Goal: Task Accomplishment & Management: Complete application form

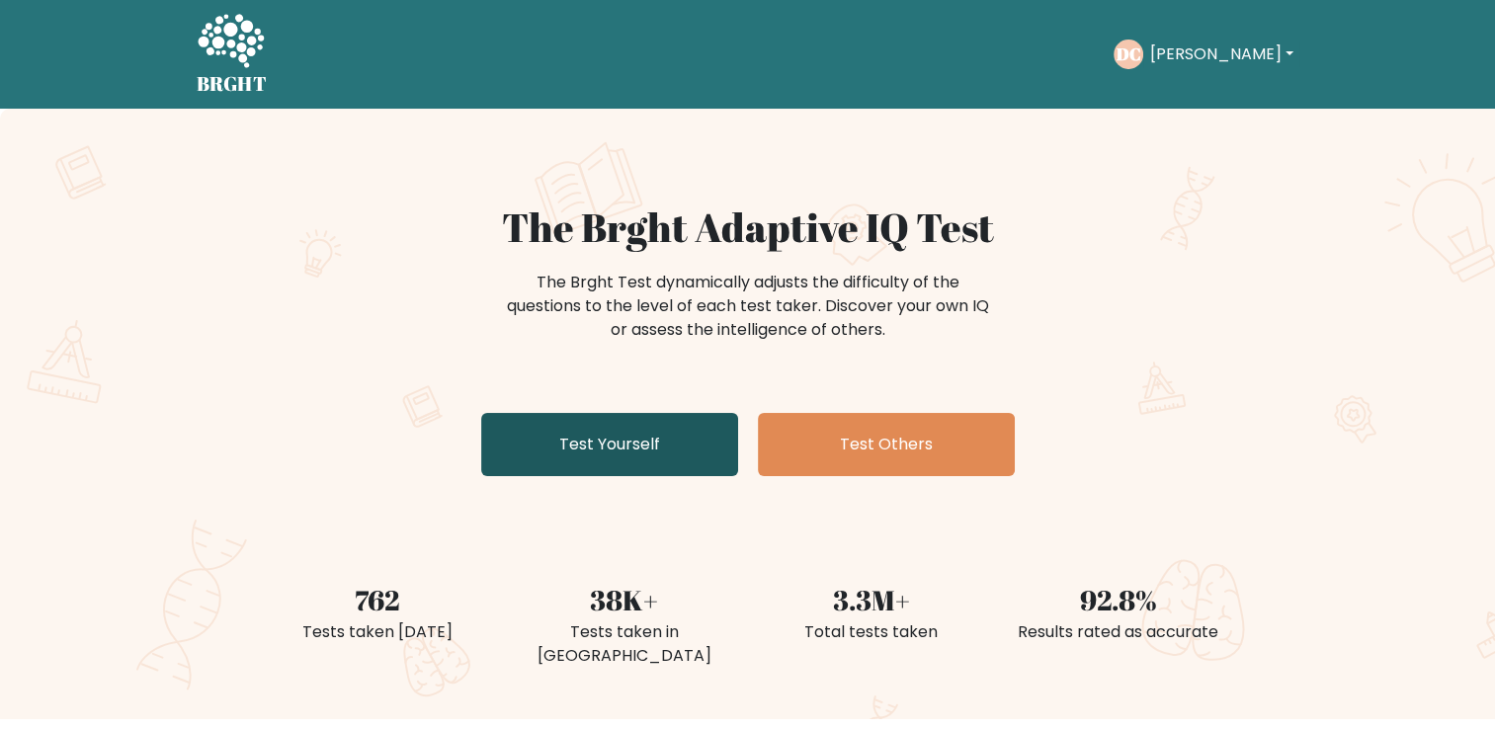
click at [650, 449] on link "Test Yourself" at bounding box center [609, 444] width 257 height 63
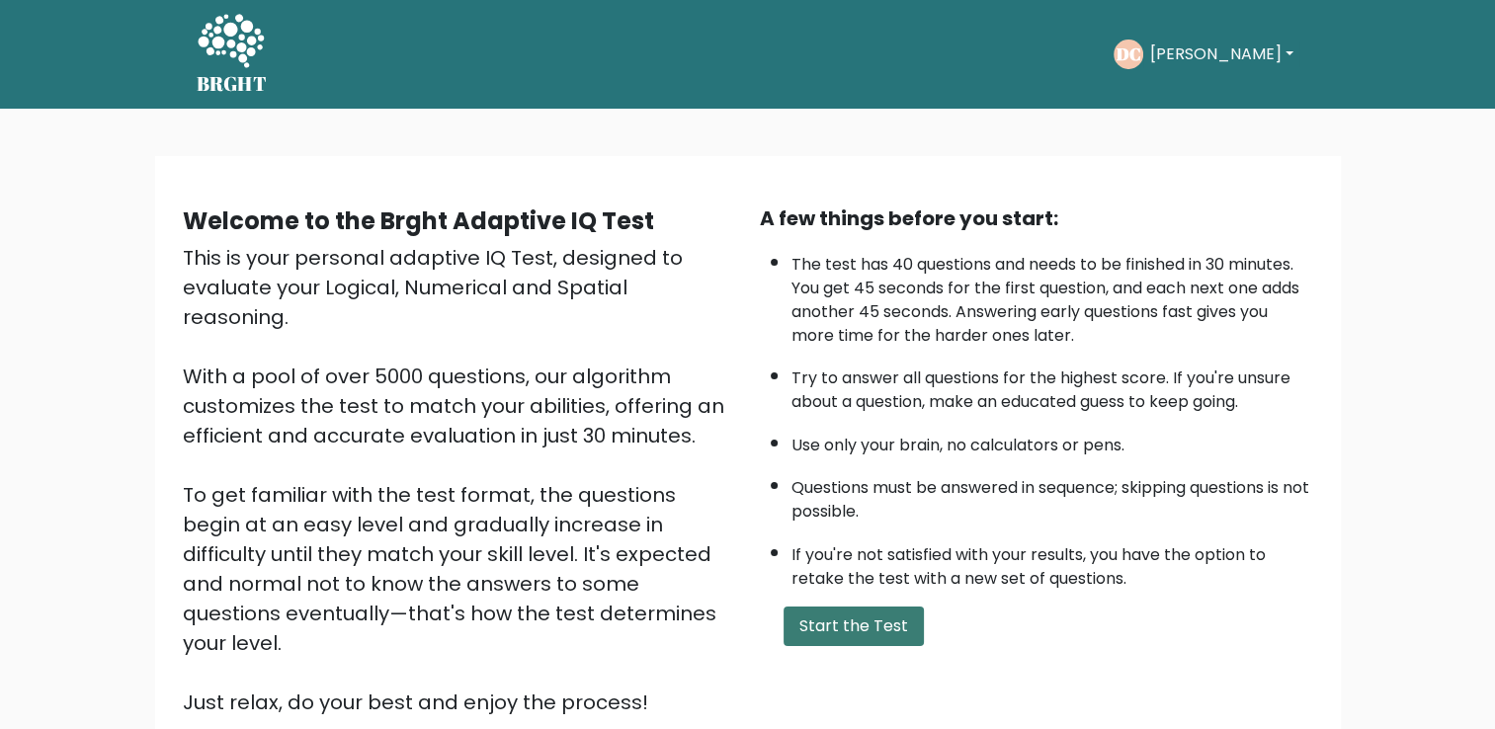
click at [910, 607] on button "Start the Test" at bounding box center [853, 627] width 140 height 40
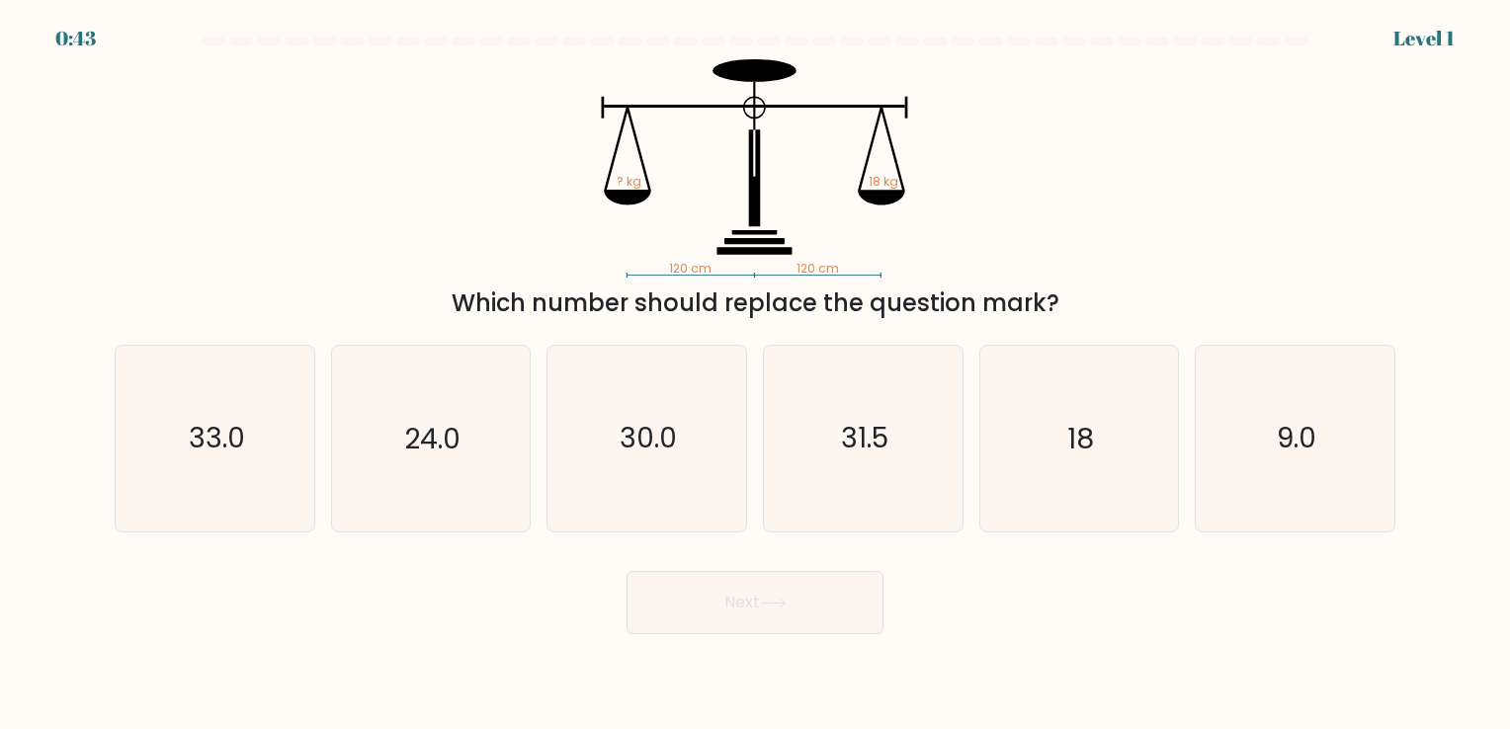
drag, startPoint x: 799, startPoint y: 524, endPoint x: 551, endPoint y: 571, distance: 252.5
click at [551, 571] on div "Next" at bounding box center [755, 595] width 1304 height 78
click at [1202, 448] on icon "9.0" at bounding box center [1294, 438] width 185 height 185
click at [756, 374] on input "f. 9.0" at bounding box center [755, 370] width 1 height 10
radio input "true"
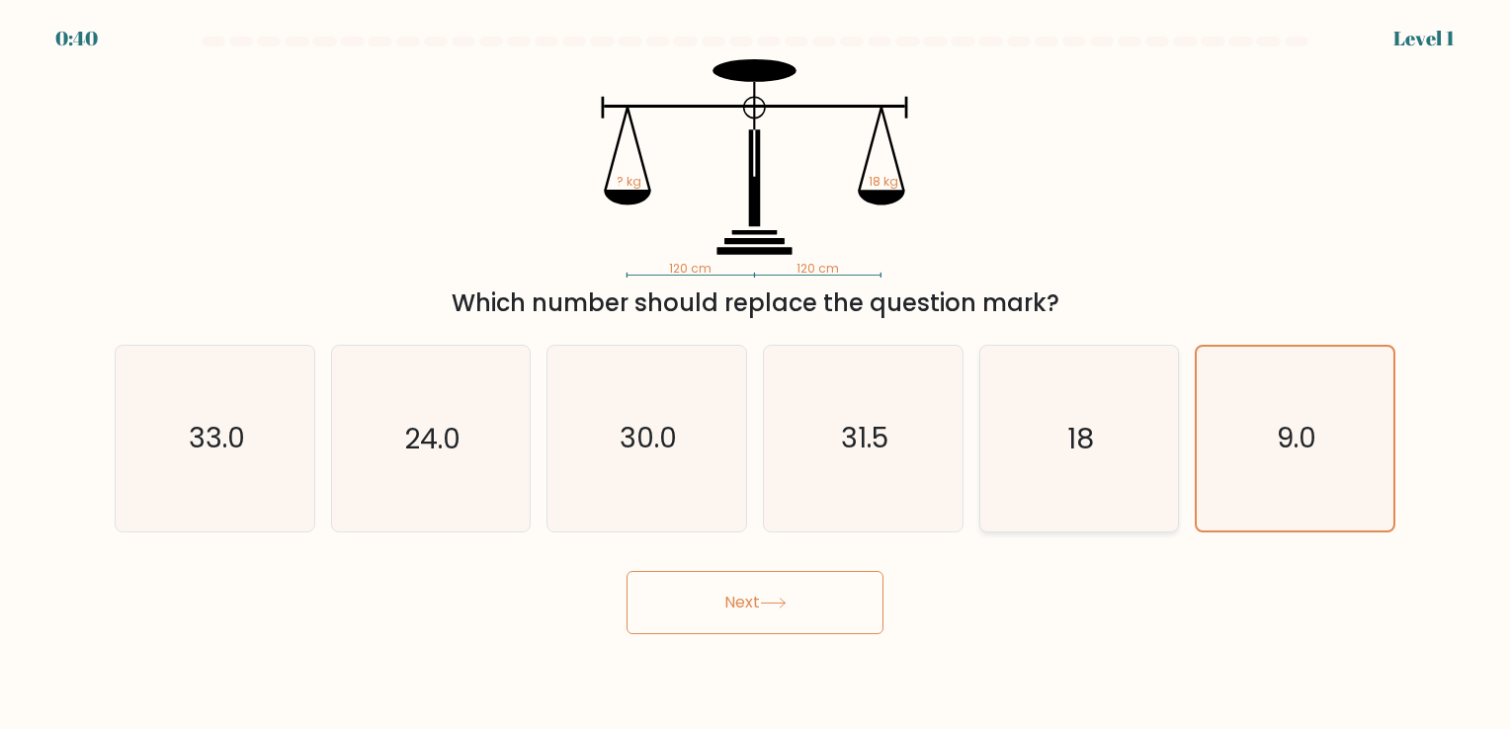
click at [1099, 457] on icon "18" at bounding box center [1078, 438] width 185 height 185
click at [756, 374] on input "e. 18" at bounding box center [755, 370] width 1 height 10
radio input "true"
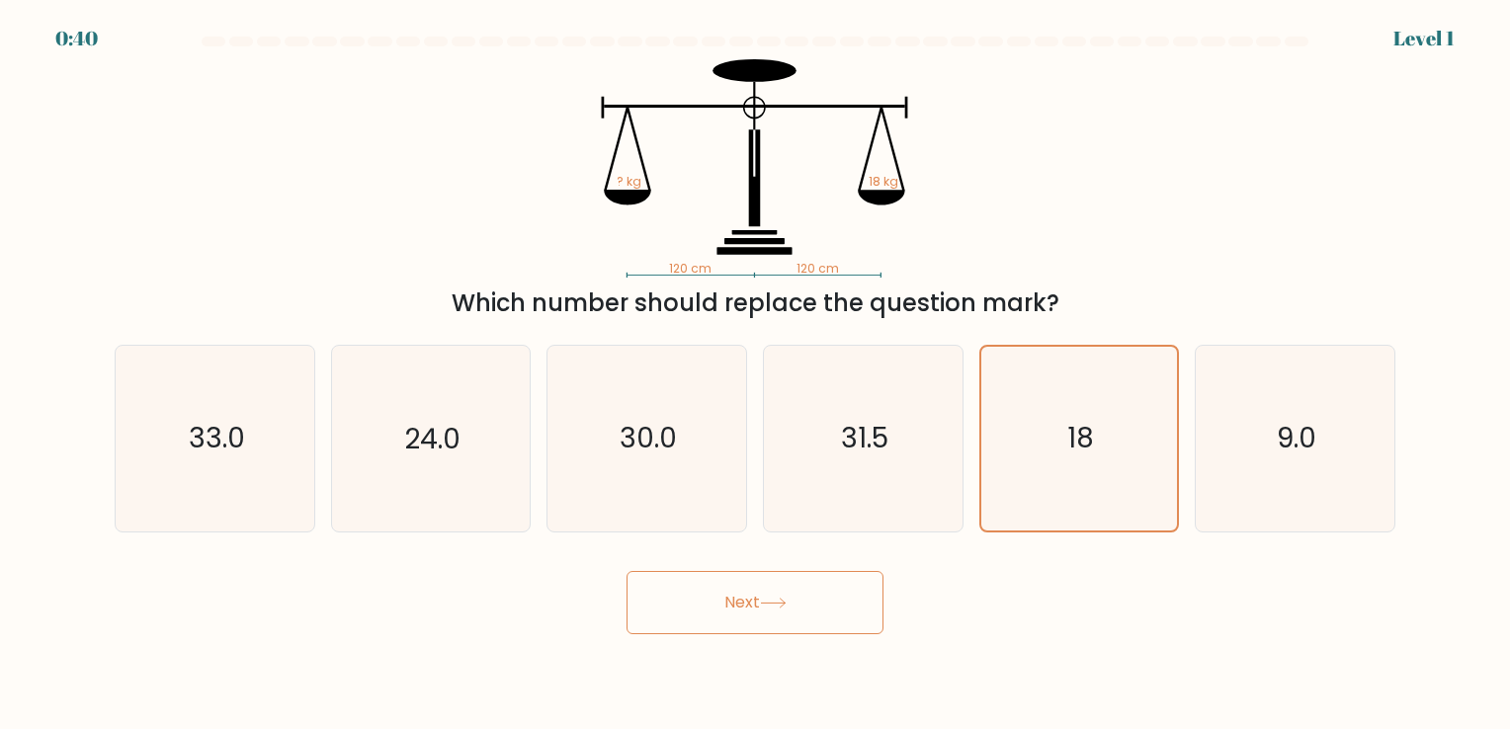
click at [771, 617] on button "Next" at bounding box center [754, 602] width 257 height 63
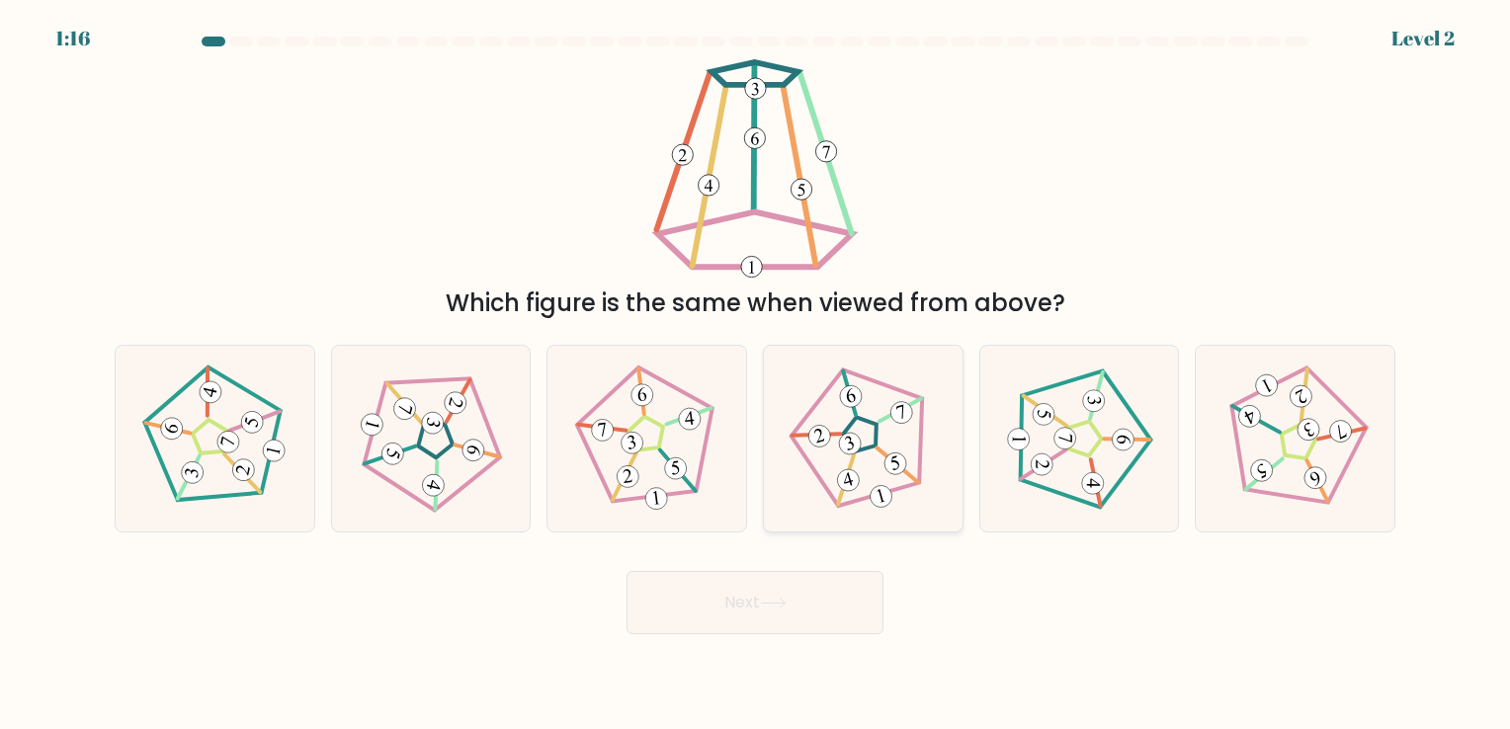
click at [812, 470] on 267 at bounding box center [861, 432] width 167 height 162
click at [756, 374] on input "d." at bounding box center [755, 370] width 1 height 10
radio input "true"
click at [820, 606] on button "Next" at bounding box center [754, 602] width 257 height 63
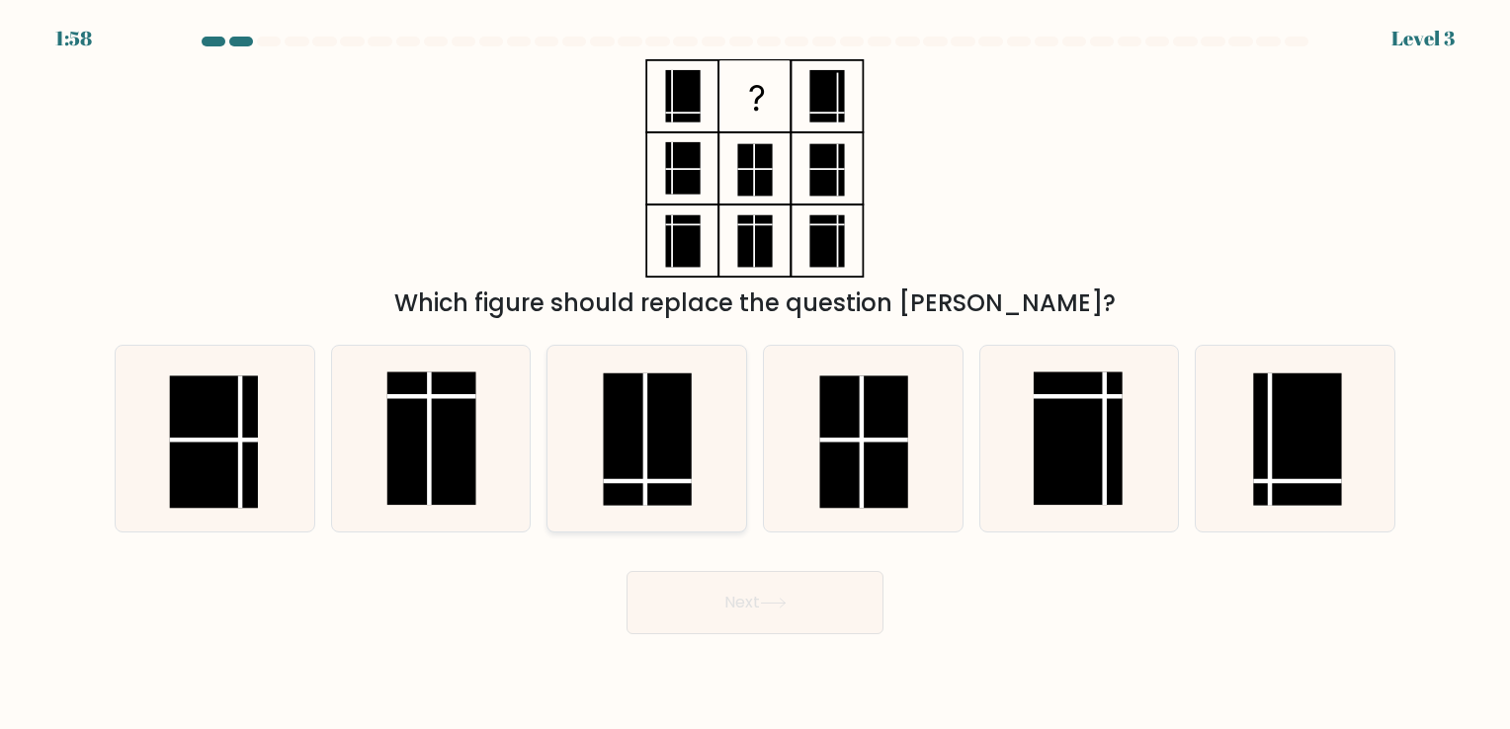
drag, startPoint x: 644, startPoint y: 467, endPoint x: 743, endPoint y: 531, distance: 117.3
click at [645, 465] on line at bounding box center [645, 439] width 0 height 132
click at [755, 374] on input "c." at bounding box center [755, 370] width 1 height 10
radio input "true"
click at [758, 595] on button "Next" at bounding box center [754, 602] width 257 height 63
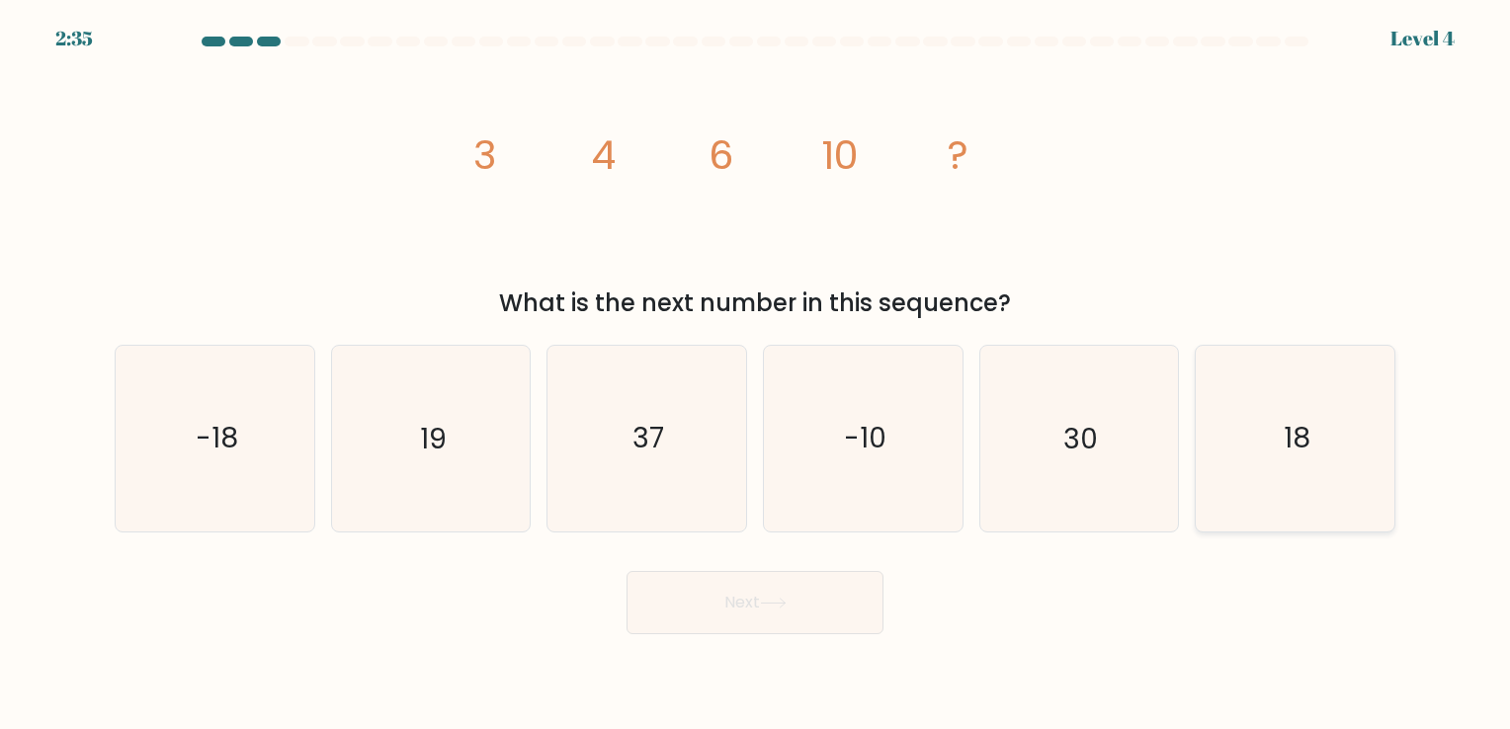
click at [1282, 436] on icon "18" at bounding box center [1294, 438] width 185 height 185
click at [756, 374] on input "f. 18" at bounding box center [755, 370] width 1 height 10
radio input "true"
click at [773, 520] on icon "-10" at bounding box center [863, 438] width 185 height 185
click at [756, 374] on input "d. -10" at bounding box center [755, 370] width 1 height 10
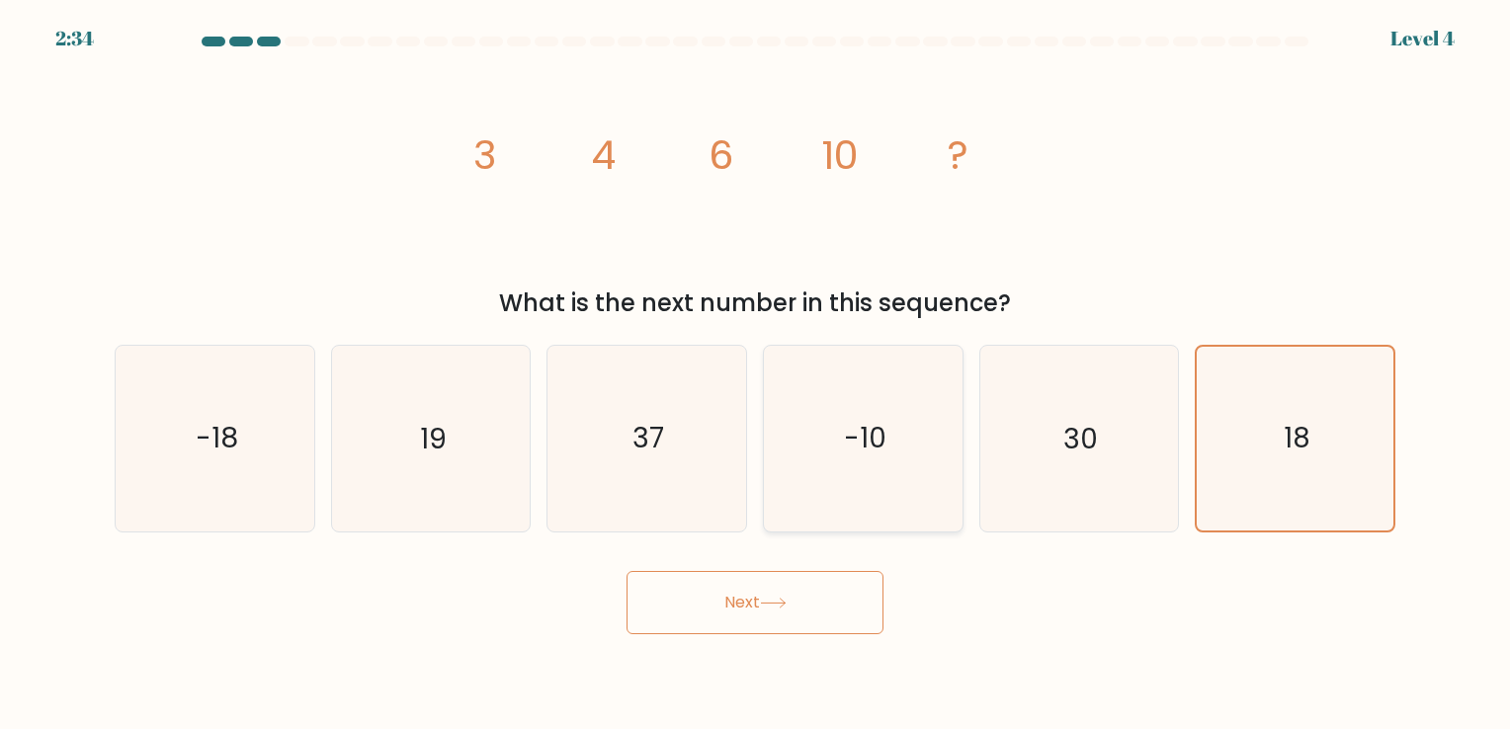
radio input "true"
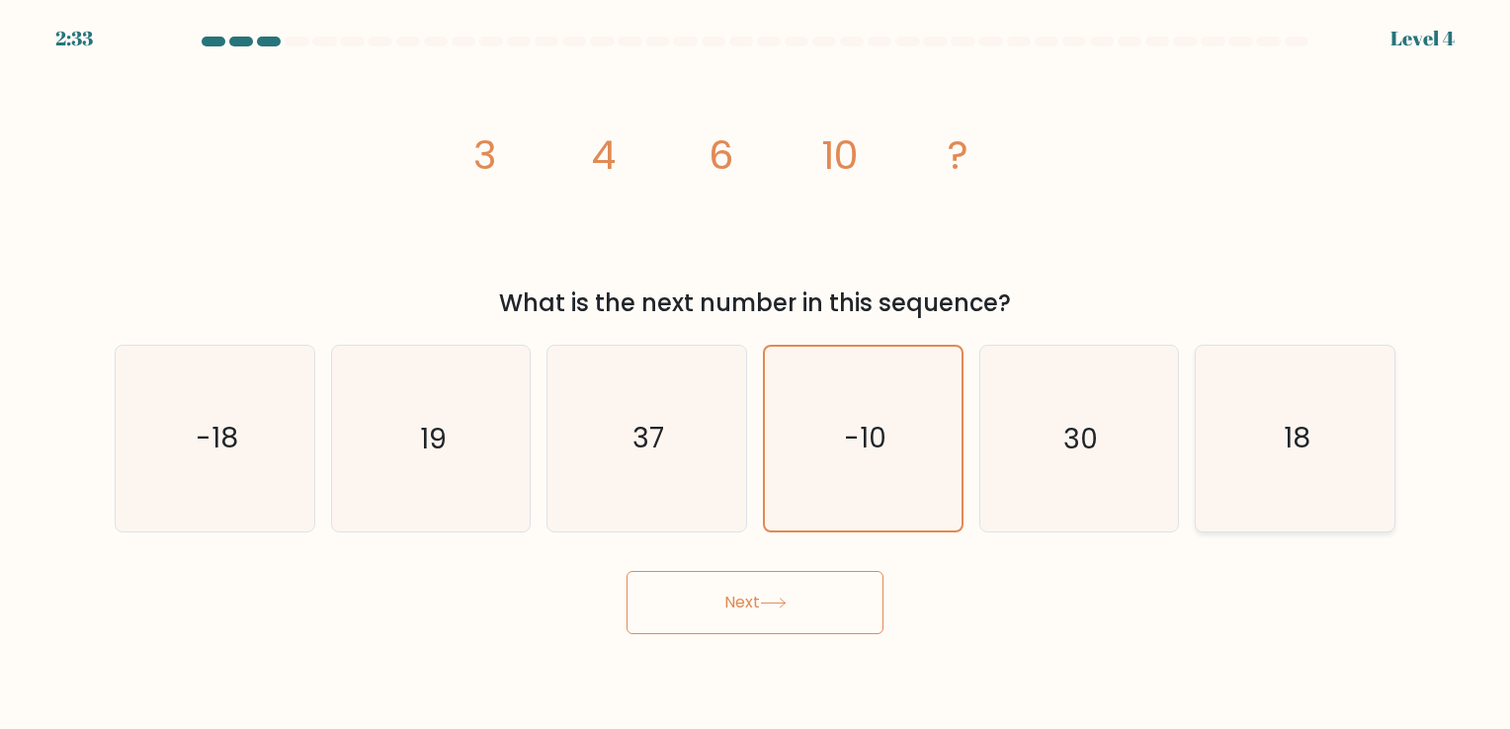
click at [1245, 385] on icon "18" at bounding box center [1294, 438] width 185 height 185
click at [756, 374] on input "f. 18" at bounding box center [755, 370] width 1 height 10
radio input "true"
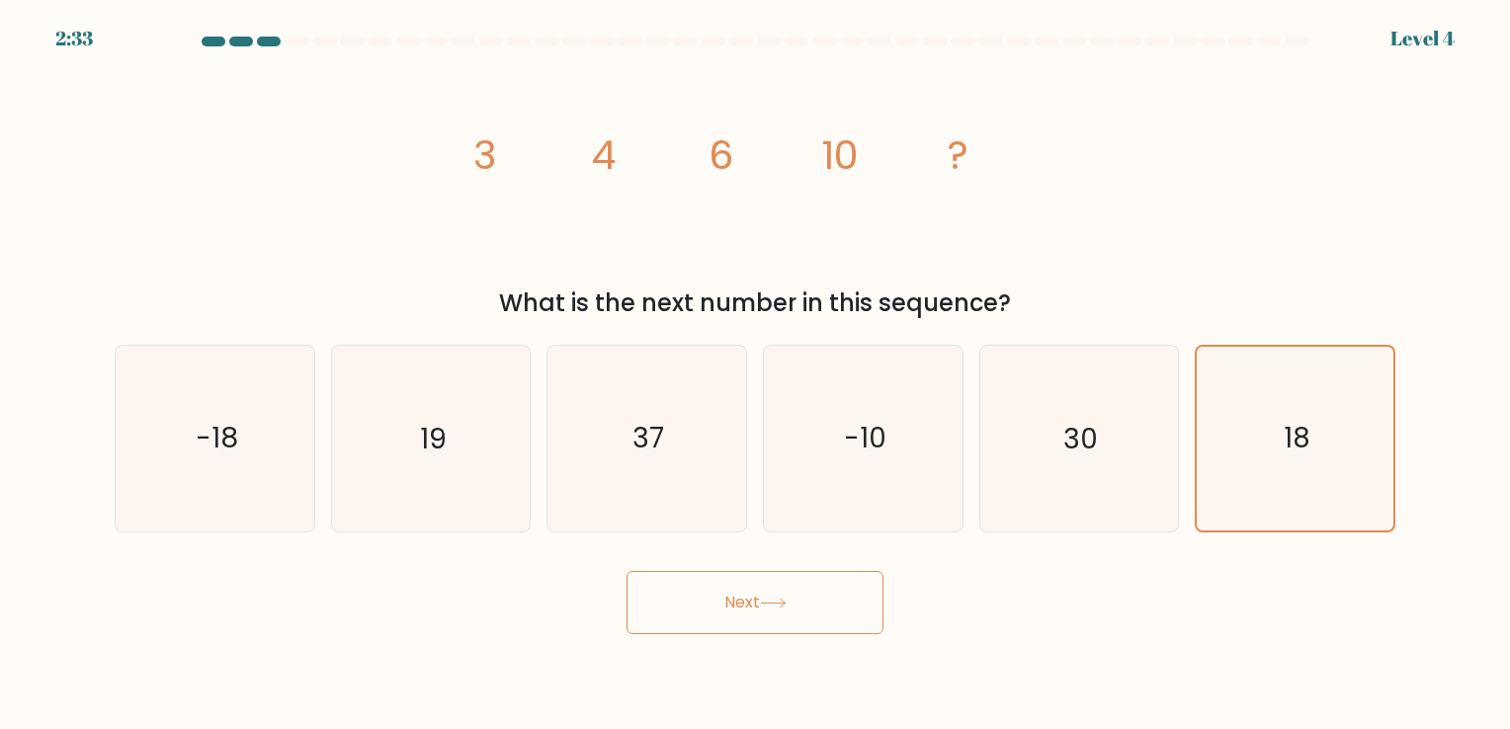
click at [779, 586] on button "Next" at bounding box center [754, 602] width 257 height 63
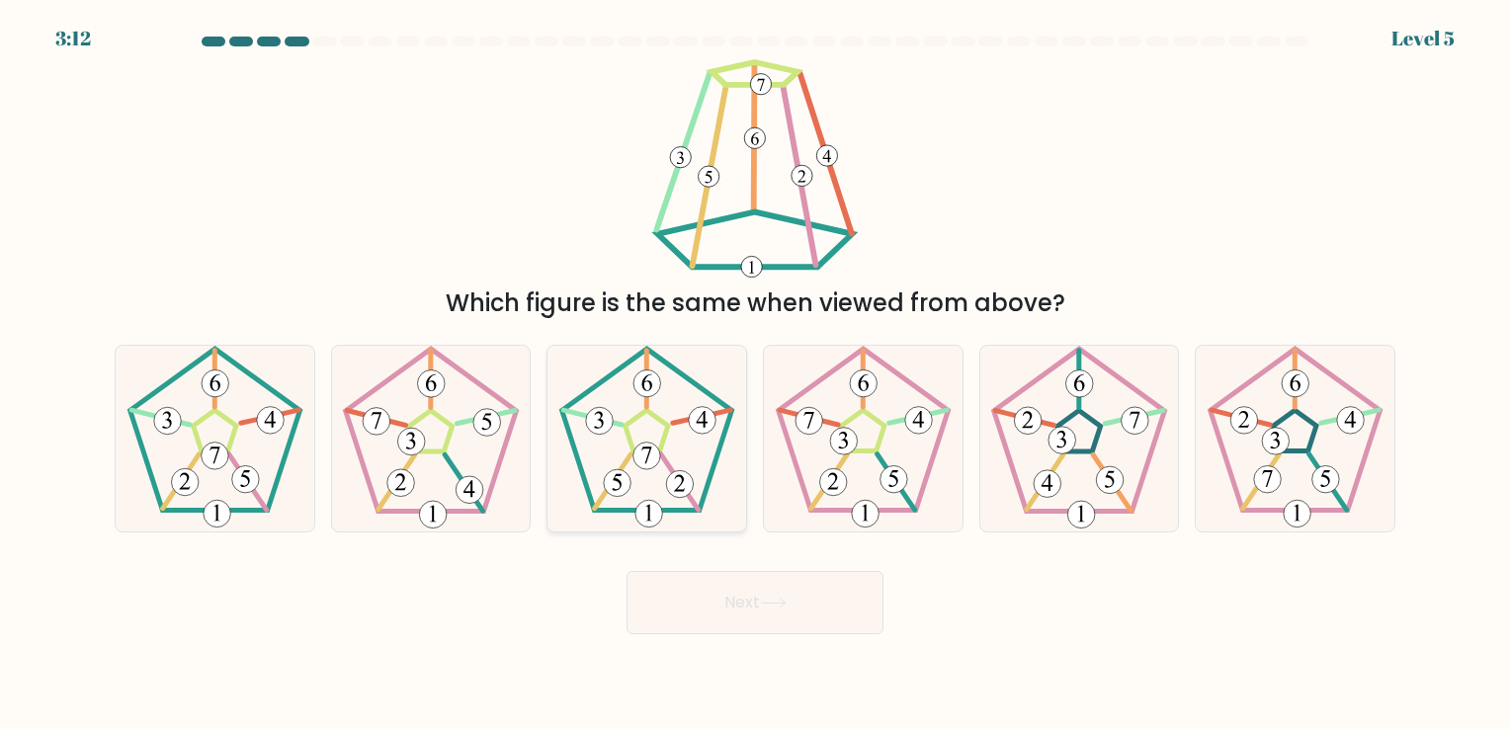
click at [709, 503] on icon at bounding box center [646, 438] width 185 height 185
click at [755, 374] on input "c." at bounding box center [755, 370] width 1 height 10
radio input "true"
click at [742, 587] on button "Next" at bounding box center [754, 602] width 257 height 63
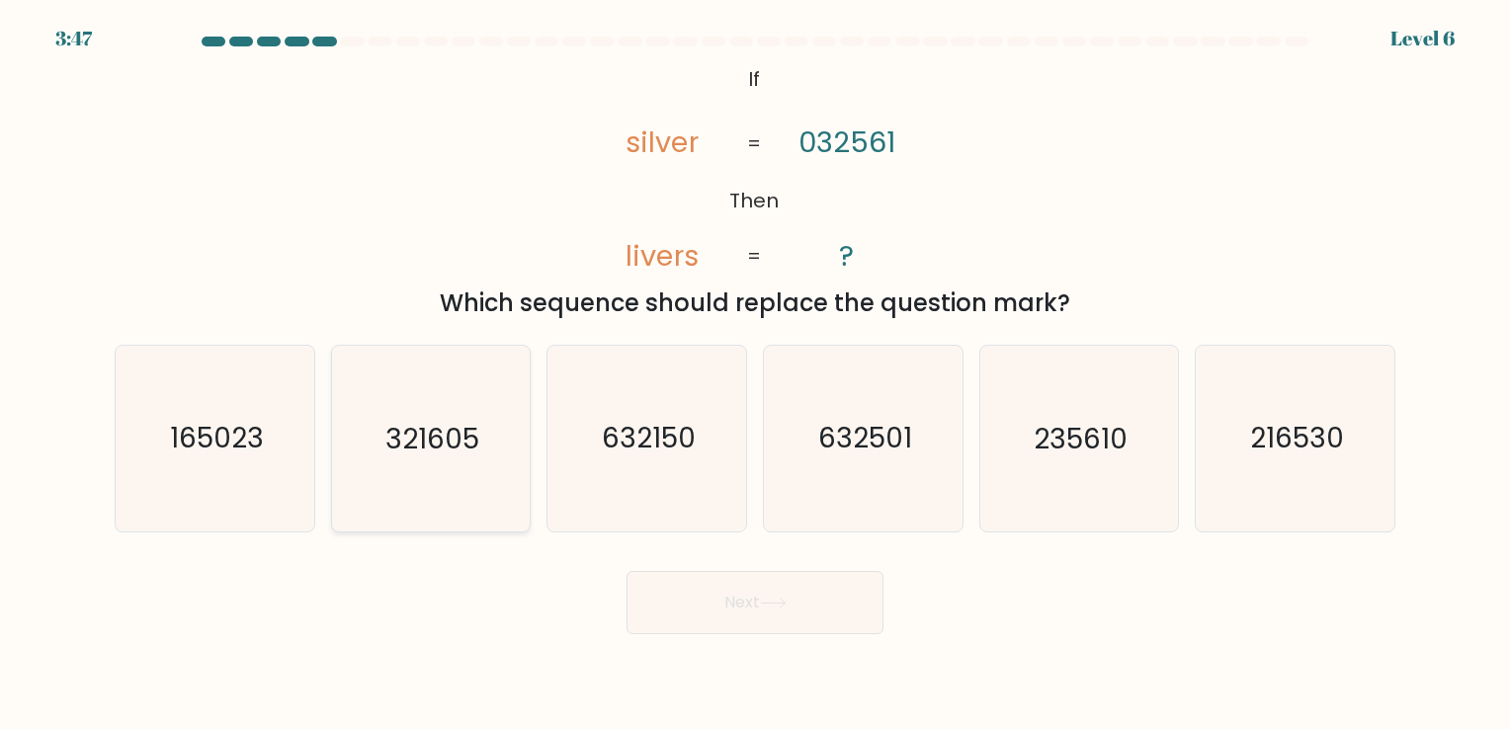
click at [360, 443] on icon "321605" at bounding box center [430, 438] width 185 height 185
click at [755, 374] on input "b. 321605" at bounding box center [755, 370] width 1 height 10
radio input "true"
drag, startPoint x: 292, startPoint y: 477, endPoint x: 300, endPoint y: 550, distance: 73.5
click at [300, 550] on form "If ?" at bounding box center [755, 336] width 1510 height 598
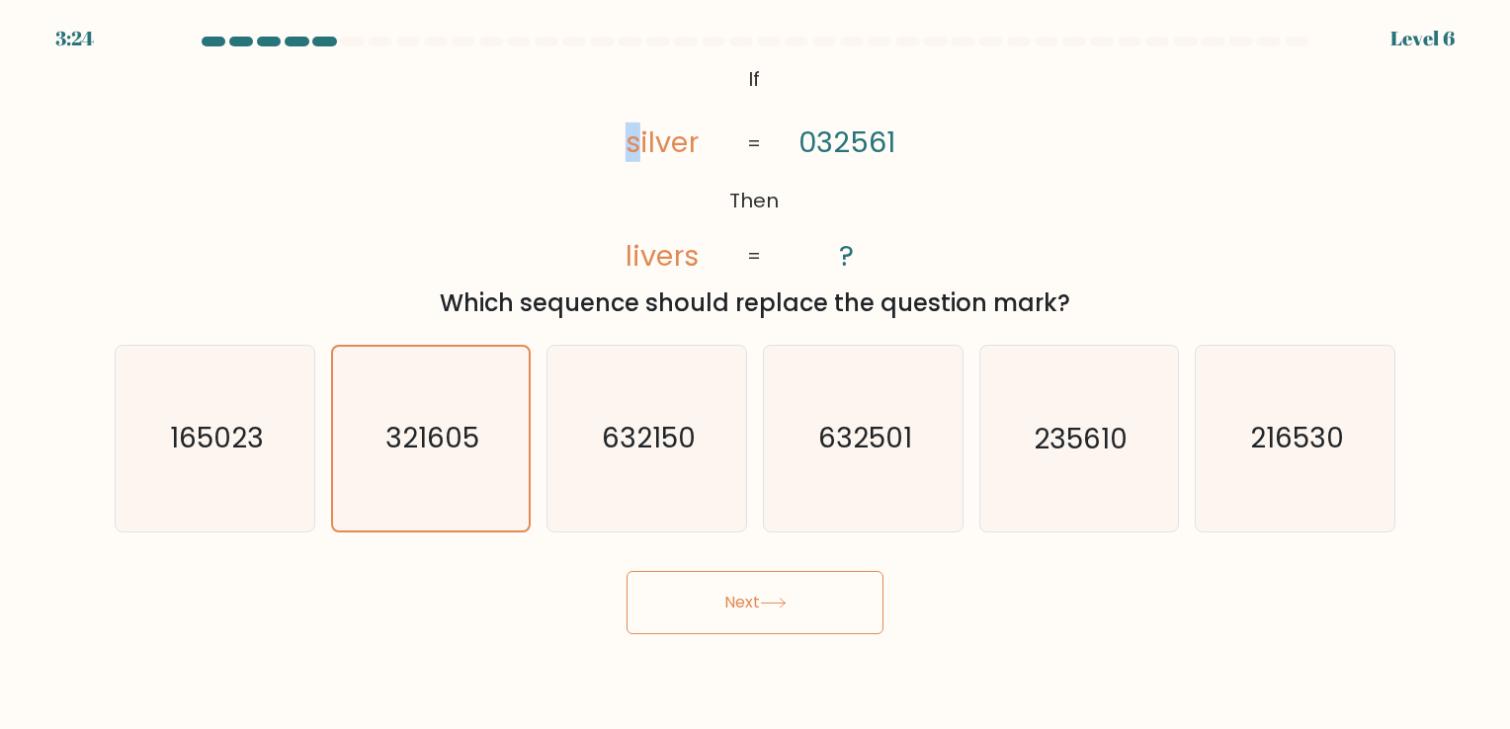
click at [632, 148] on tspan "silver" at bounding box center [662, 143] width 73 height 40
click at [719, 132] on icon "@import url('[URL][DOMAIN_NAME]); If Then silver livers 032561 ? = =" at bounding box center [754, 168] width 355 height 218
click at [645, 139] on tspan "silver" at bounding box center [662, 143] width 73 height 40
click at [1065, 393] on icon "235610" at bounding box center [1078, 438] width 185 height 185
click at [756, 374] on input "e. 235610" at bounding box center [755, 370] width 1 height 10
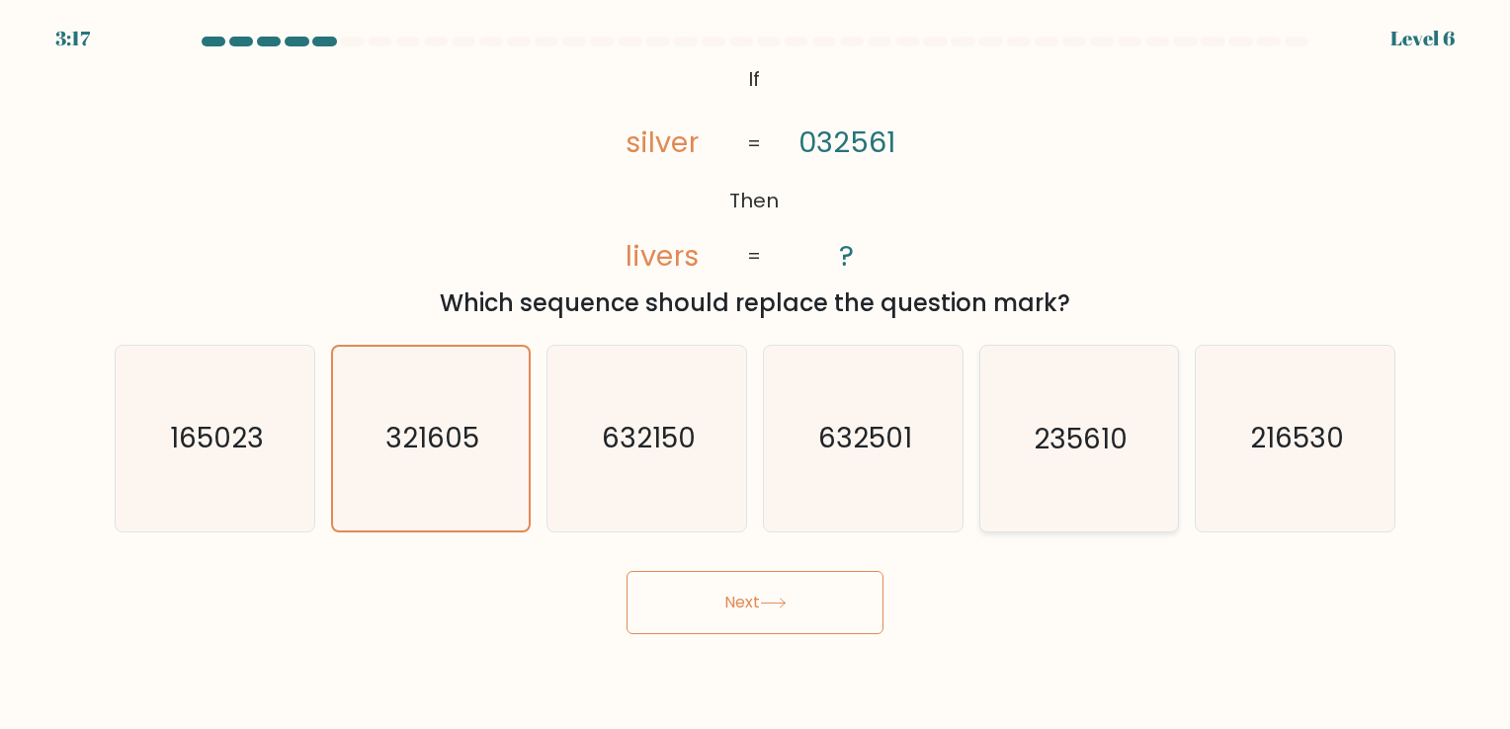
radio input "true"
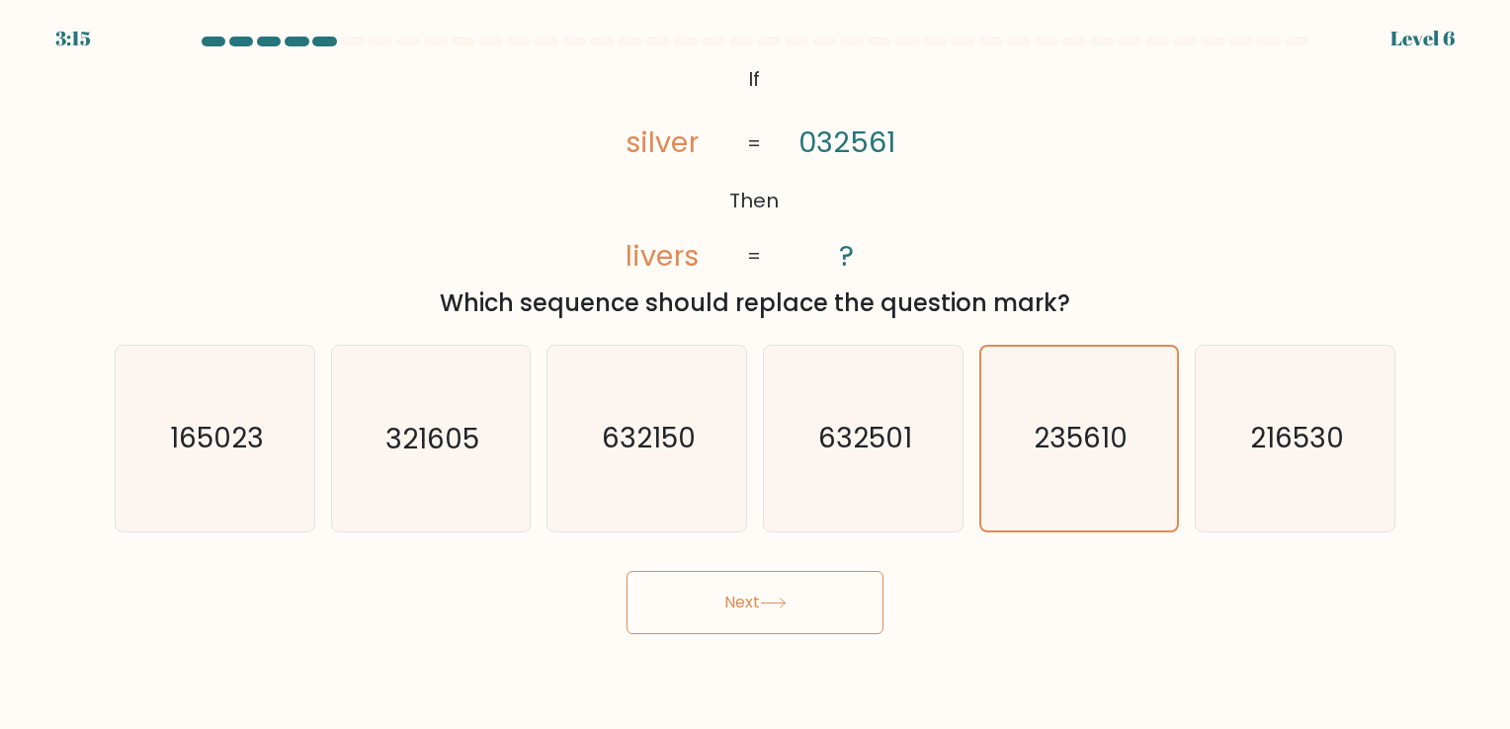
click at [767, 598] on icon at bounding box center [773, 603] width 27 height 11
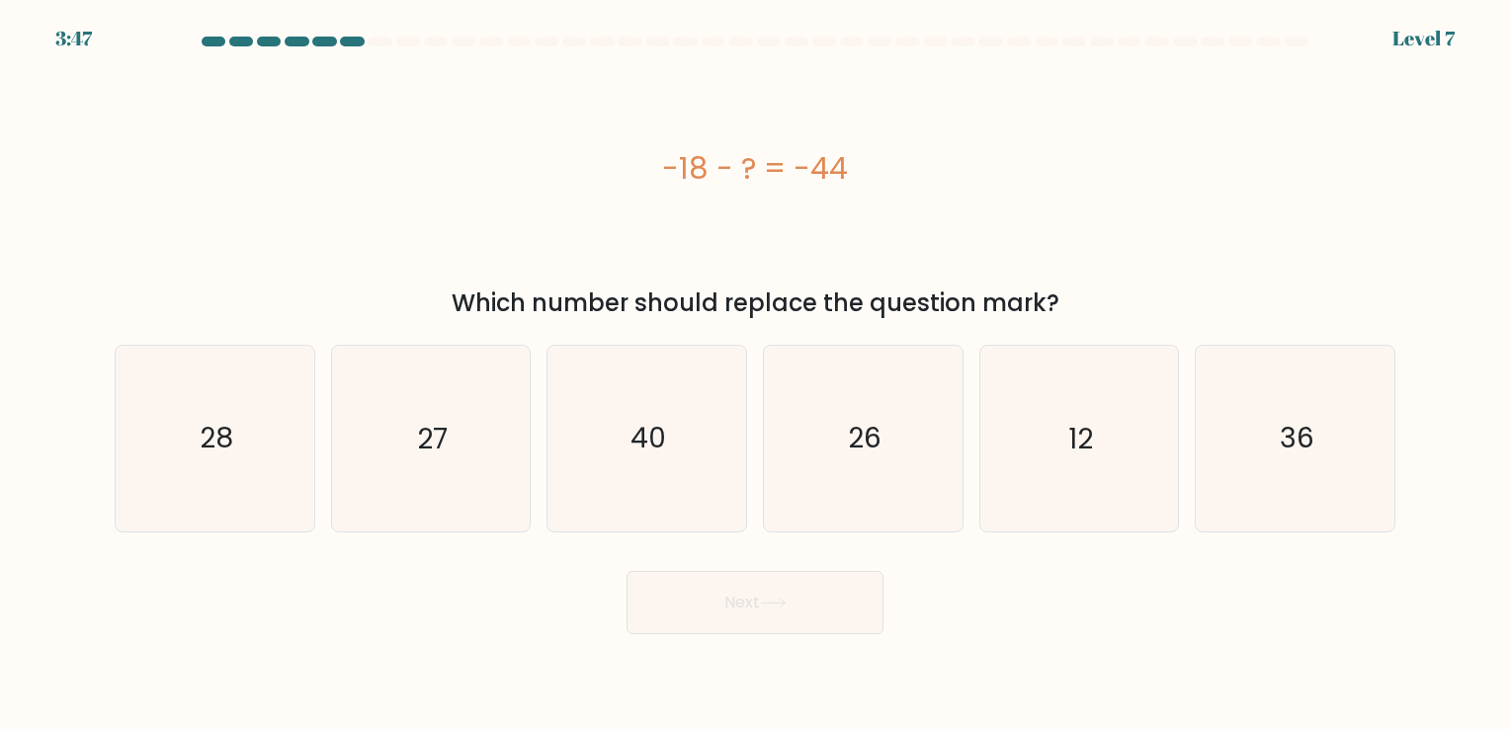
drag, startPoint x: 558, startPoint y: 255, endPoint x: 515, endPoint y: 251, distance: 43.7
click at [515, 251] on div "-18 - ? = -44" at bounding box center [755, 168] width 1280 height 218
drag, startPoint x: 523, startPoint y: 253, endPoint x: 492, endPoint y: 239, distance: 33.6
click at [492, 239] on div "-18 - ? = -44" at bounding box center [755, 168] width 1280 height 218
drag, startPoint x: 867, startPoint y: 206, endPoint x: 825, endPoint y: 213, distance: 43.2
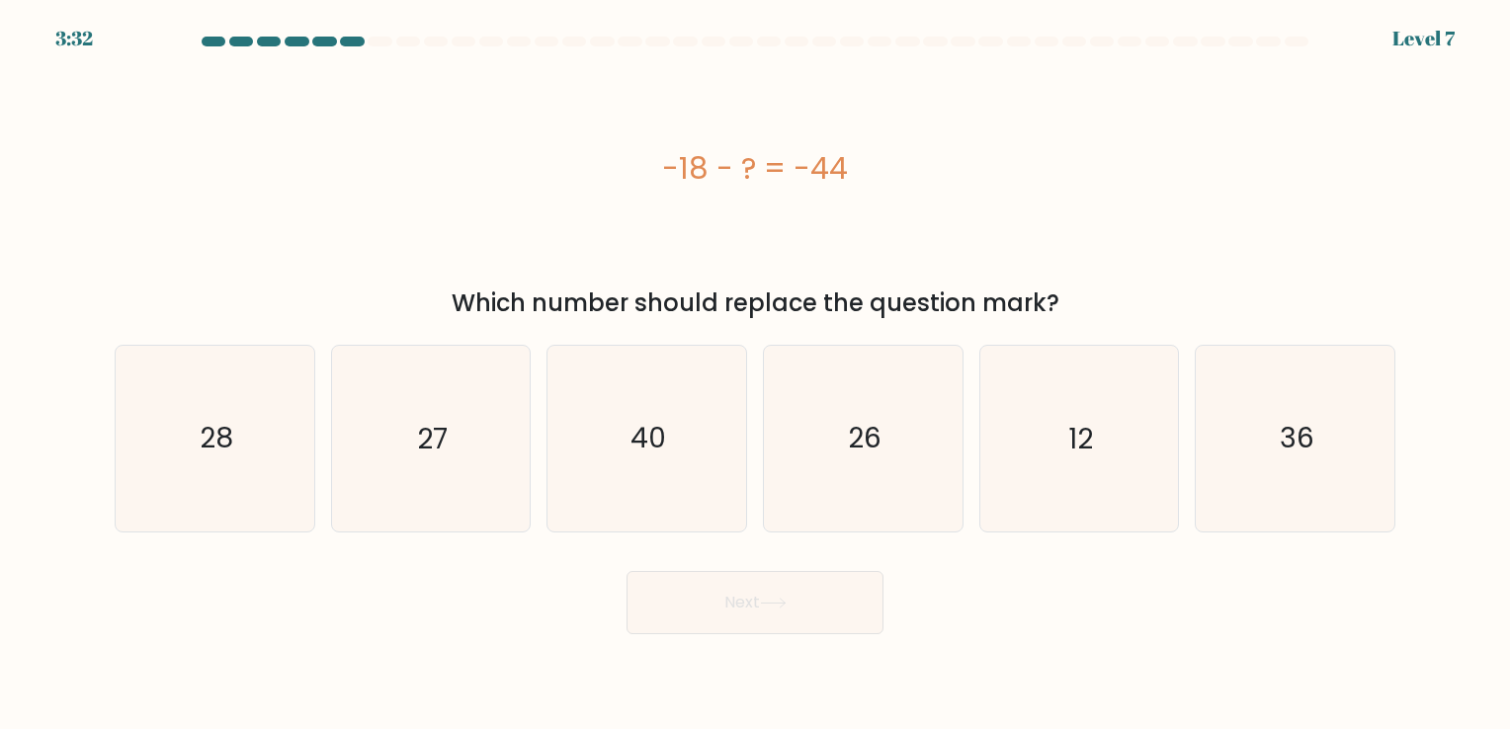
click at [825, 213] on div "-18 - ? = -44" at bounding box center [755, 168] width 1280 height 218
drag, startPoint x: 540, startPoint y: 451, endPoint x: 547, endPoint y: 554, distance: 104.0
click at [548, 554] on form "a." at bounding box center [755, 336] width 1510 height 598
click at [1349, 371] on icon "36" at bounding box center [1294, 438] width 185 height 185
click at [756, 371] on input "f. 36" at bounding box center [755, 370] width 1 height 10
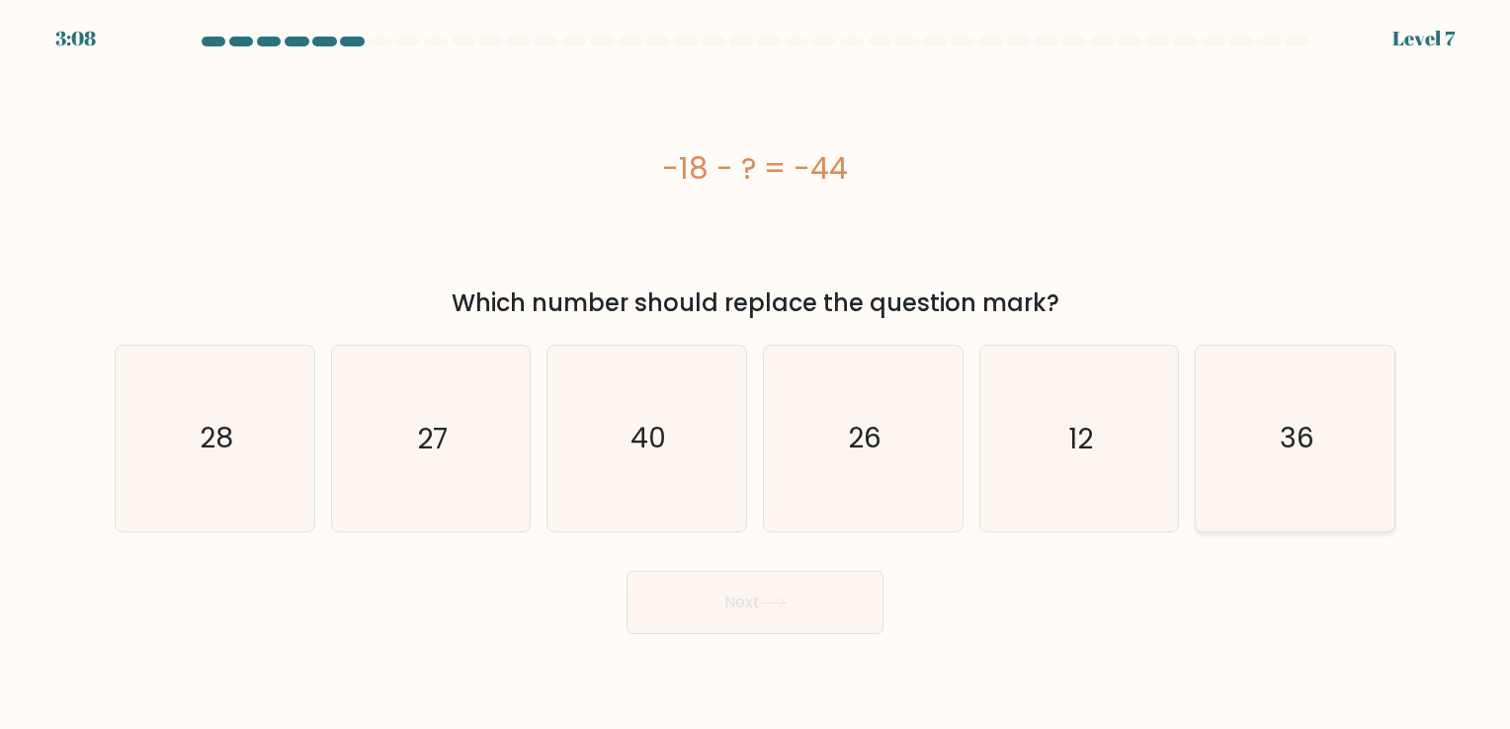
radio input "true"
click at [790, 576] on button "Next" at bounding box center [754, 602] width 257 height 63
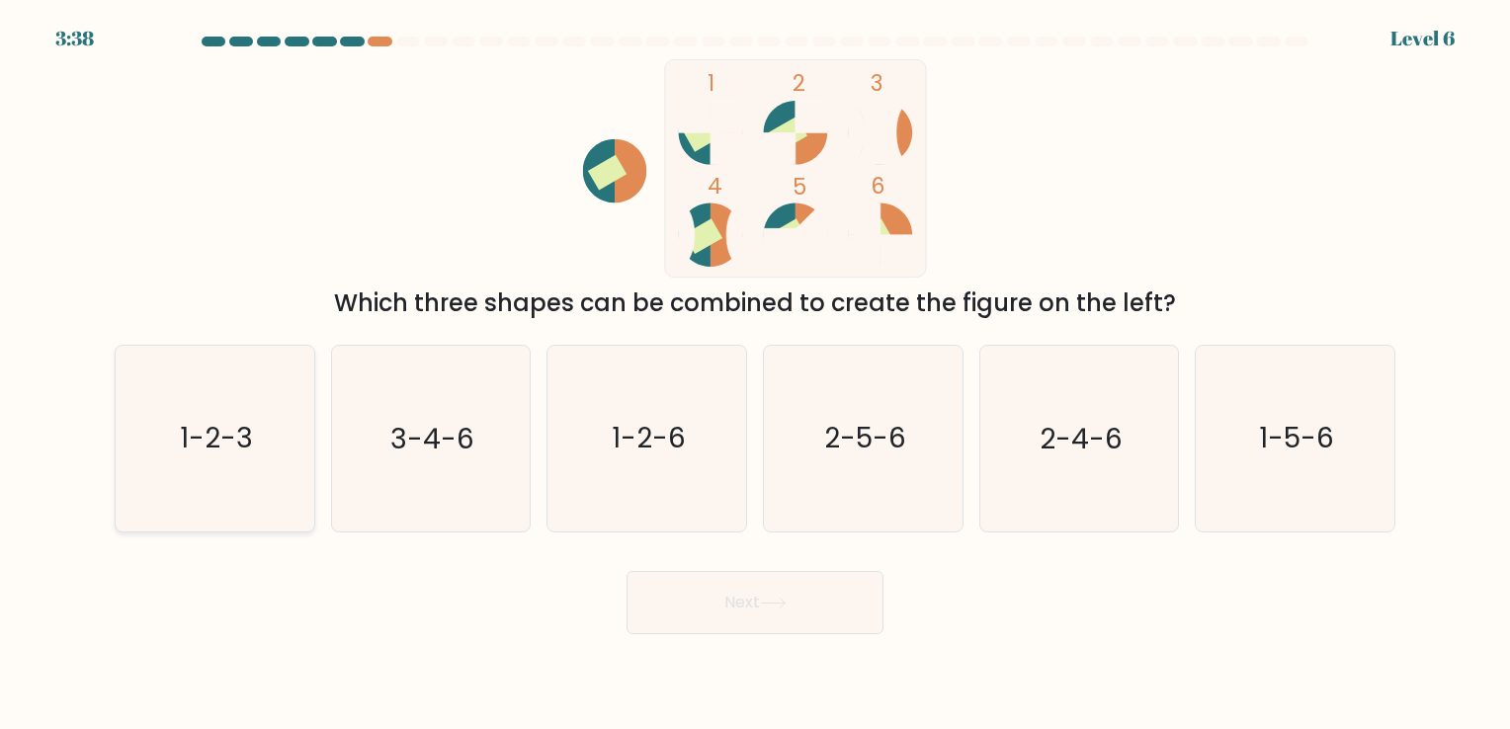
click at [217, 460] on icon "1-2-3" at bounding box center [215, 438] width 185 height 185
click at [755, 374] on input "a. 1-2-3" at bounding box center [755, 370] width 1 height 10
radio input "true"
click at [877, 464] on icon "2-5-6" at bounding box center [863, 438] width 185 height 185
click at [756, 374] on input "d. 2-5-6" at bounding box center [755, 370] width 1 height 10
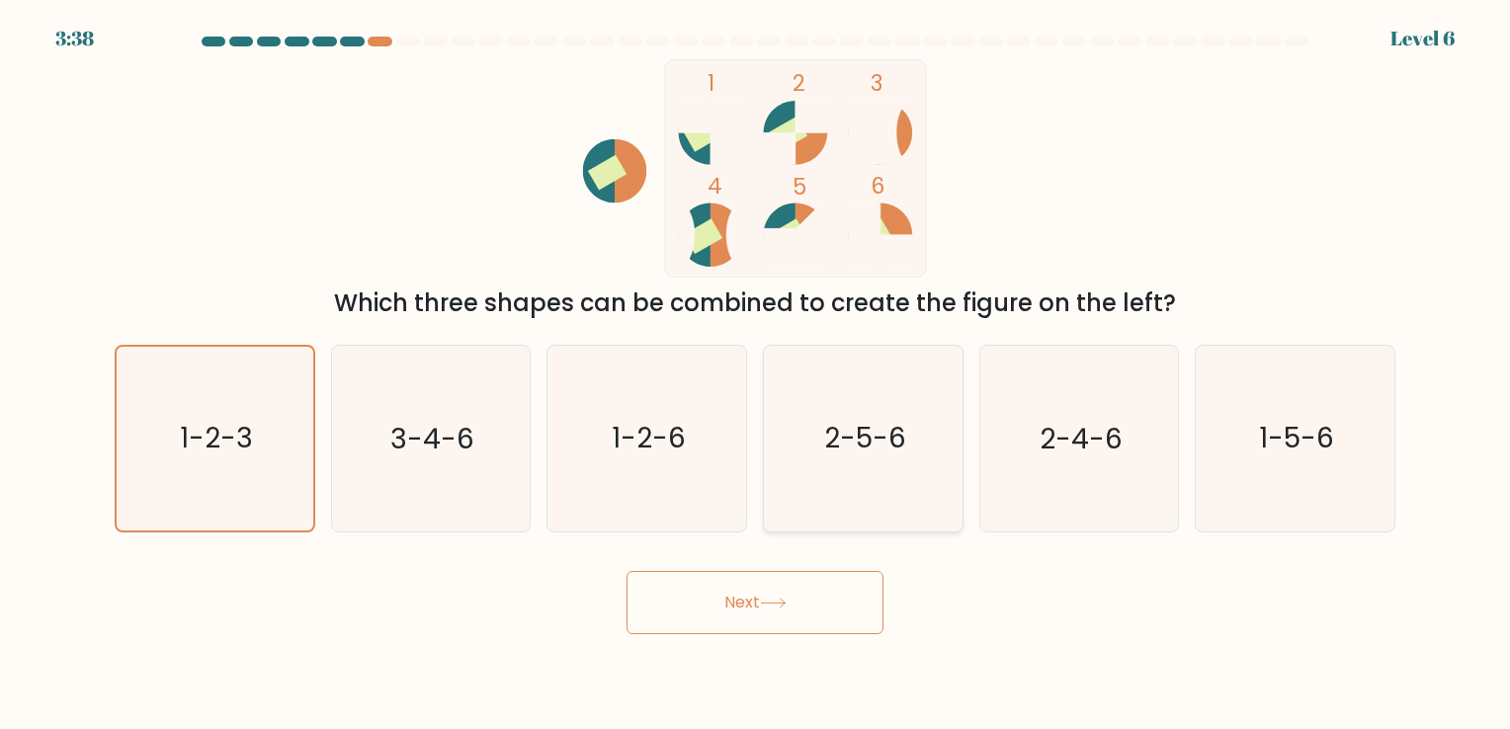
radio input "true"
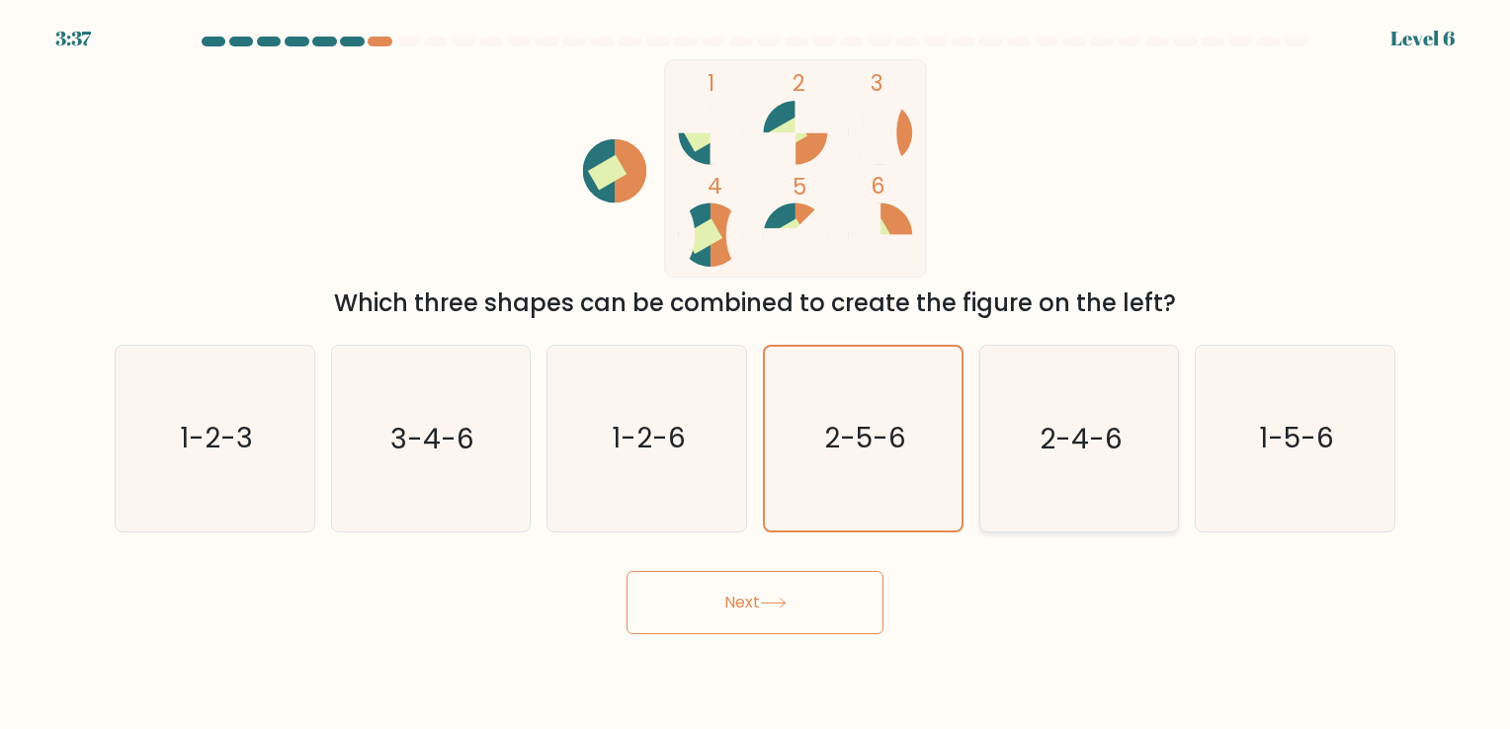
drag, startPoint x: 1054, startPoint y: 515, endPoint x: 1008, endPoint y: 484, distance: 55.6
click at [1013, 505] on icon "2-4-6" at bounding box center [1078, 438] width 185 height 185
drag, startPoint x: 1008, startPoint y: 484, endPoint x: 635, endPoint y: 441, distance: 375.0
click at [623, 429] on text "1-2-6" at bounding box center [649, 439] width 74 height 39
click at [755, 374] on input "c. 1-2-6" at bounding box center [755, 370] width 1 height 10
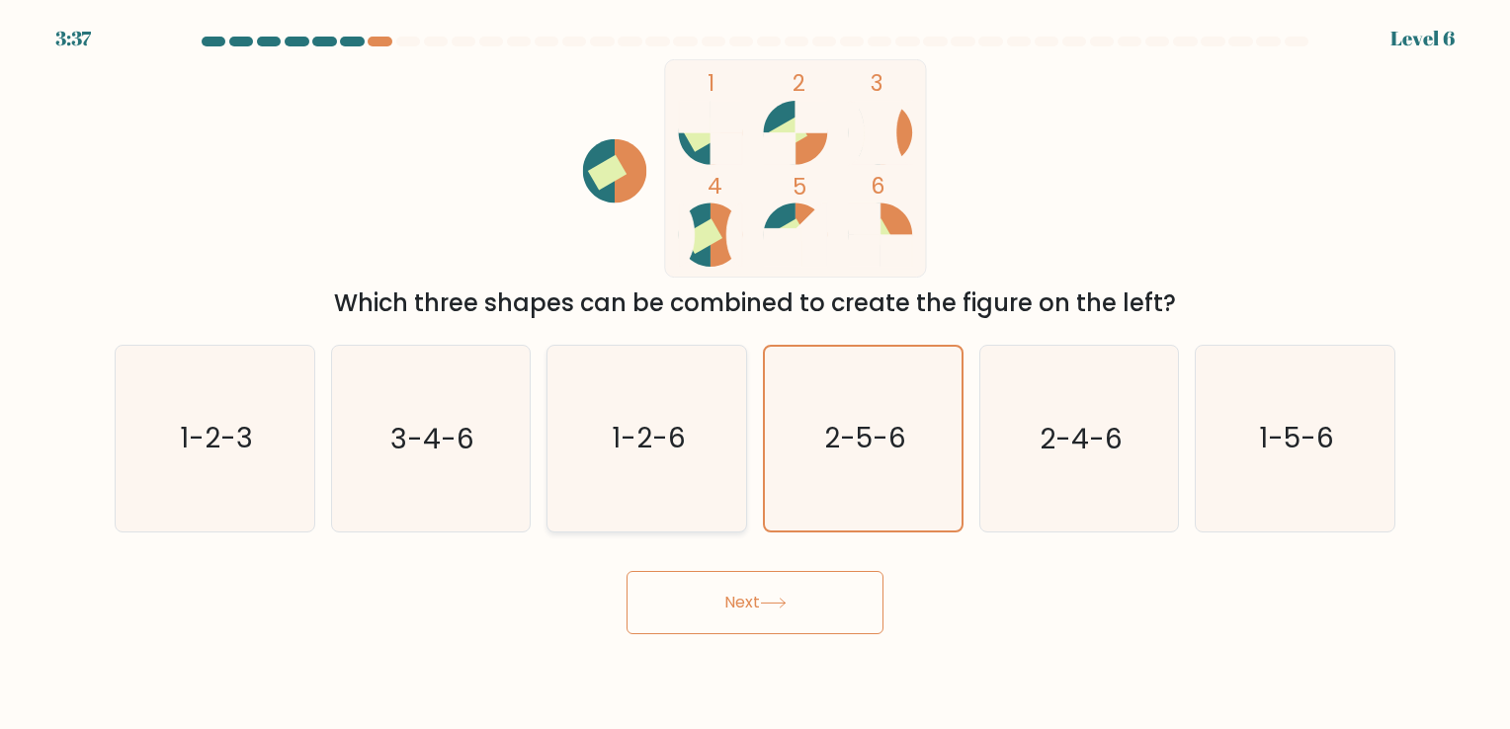
radio input "true"
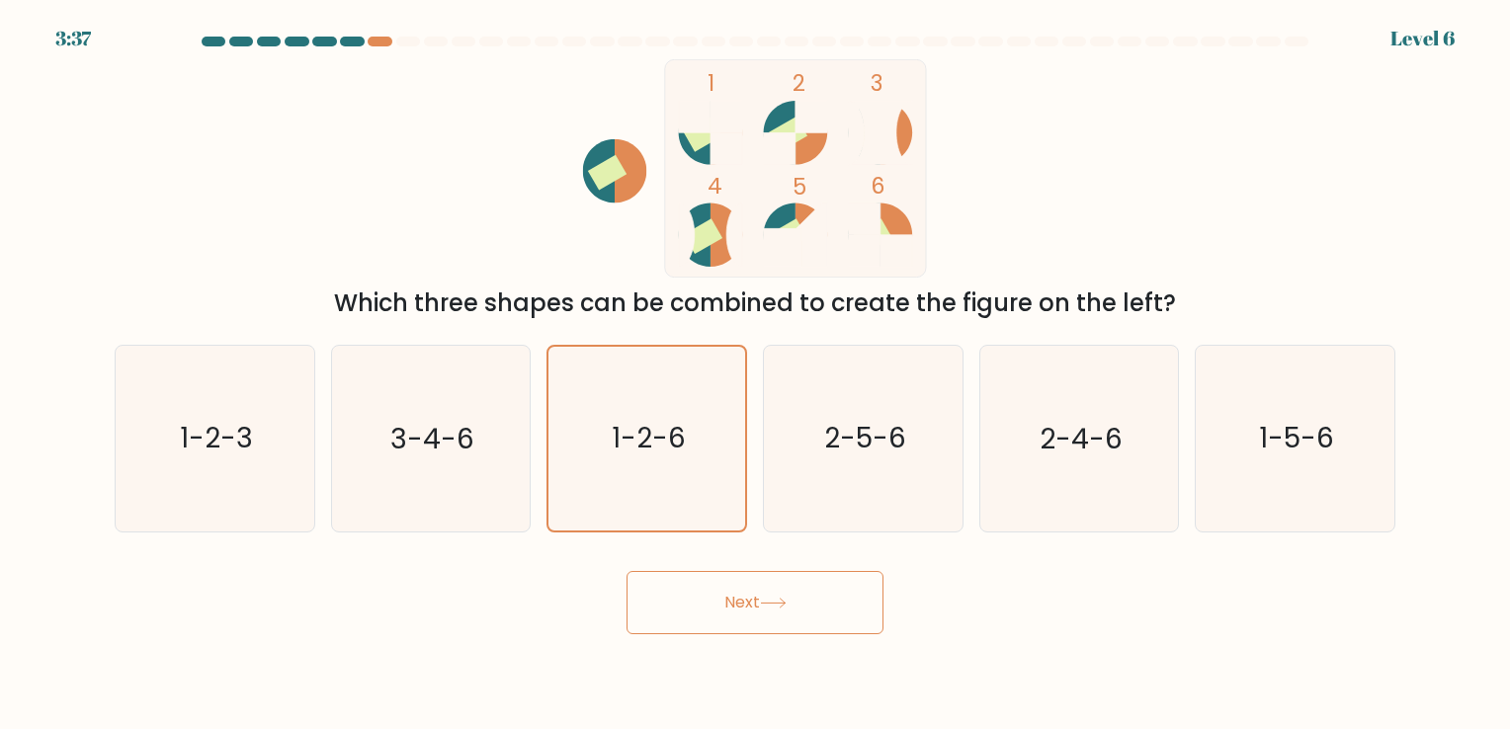
click at [755, 604] on button "Next" at bounding box center [754, 602] width 257 height 63
